Goal: Task Accomplishment & Management: Complete application form

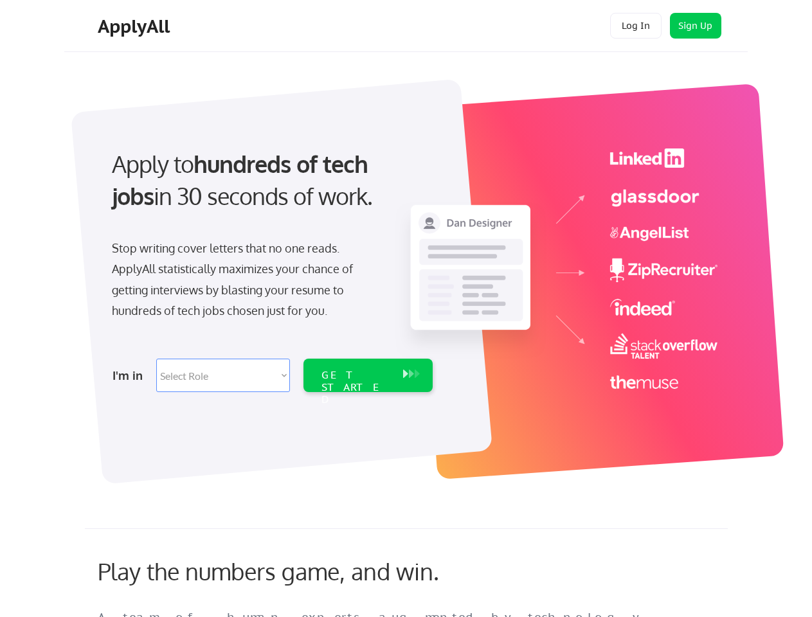
click at [406, 309] on div "Apply to hundreds of tech jobs in 30 seconds of work. Stop writing cover letter…" at bounding box center [270, 266] width 359 height 263
click at [408, 274] on div "Apply to hundreds of tech jobs in 30 seconds of work. Stop writing cover letter…" at bounding box center [270, 266] width 359 height 263
click at [271, 266] on div "Stop writing cover letters that no one reads. ApplyAll statistically maximizes …" at bounding box center [244, 280] width 264 height 84
click at [269, 191] on div "Apply to hundreds of tech jobs in 30 seconds of work." at bounding box center [270, 180] width 316 height 65
click at [244, 282] on div "Stop writing cover letters that no one reads. ApplyAll statistically maximizes …" at bounding box center [244, 280] width 264 height 84
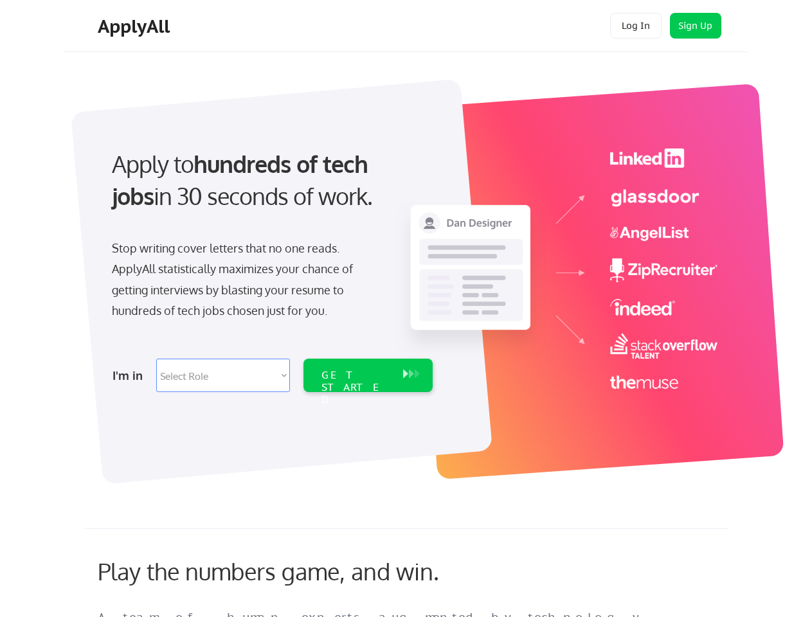
click at [271, 375] on select "Select Role Software Engineering Product Management Customer Success Sales UI/U…" at bounding box center [223, 375] width 134 height 33
click at [130, 375] on div "I'm in" at bounding box center [130, 375] width 36 height 21
click at [223, 375] on select "Select Role Software Engineering Product Management Customer Success Sales UI/U…" at bounding box center [223, 375] width 134 height 33
click at [368, 375] on div "GET STARTED" at bounding box center [355, 387] width 69 height 37
click at [355, 375] on div "GET STARTED" at bounding box center [355, 387] width 69 height 37
